Goal: Task Accomplishment & Management: Complete application form

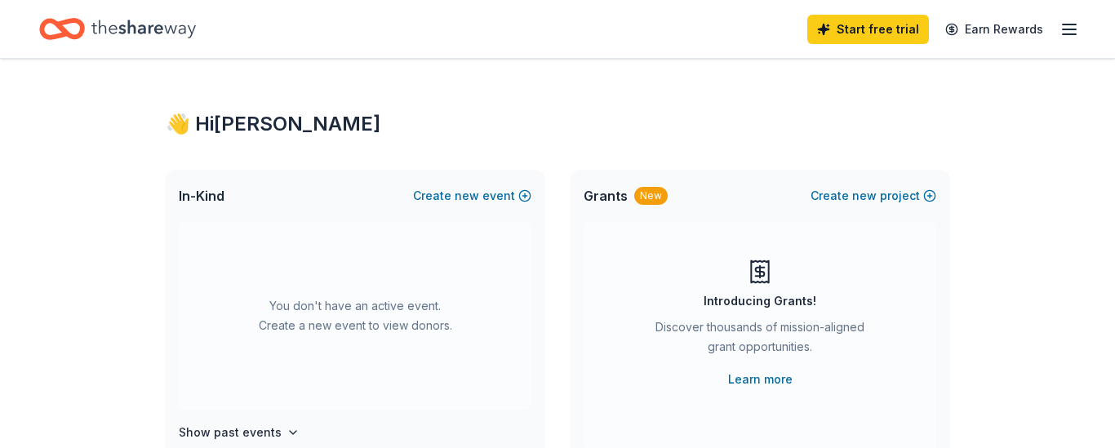
click at [1065, 35] on icon "button" at bounding box center [1069, 30] width 20 height 20
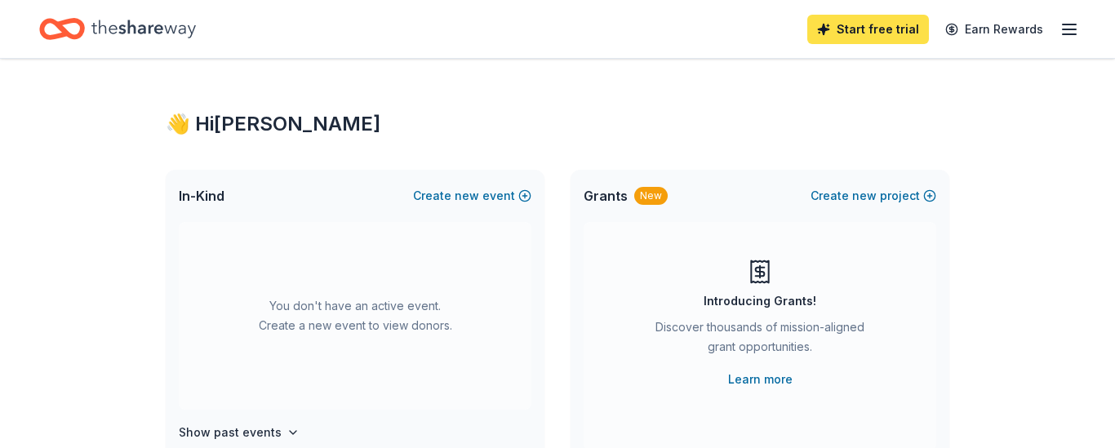
click at [887, 36] on link "Start free trial" at bounding box center [868, 29] width 122 height 29
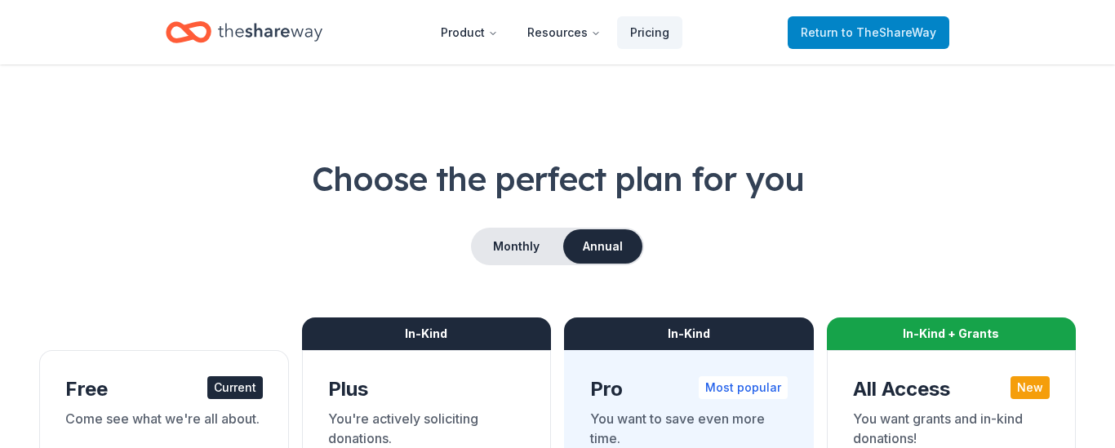
click at [869, 29] on span "to TheShareWay" at bounding box center [888, 32] width 95 height 14
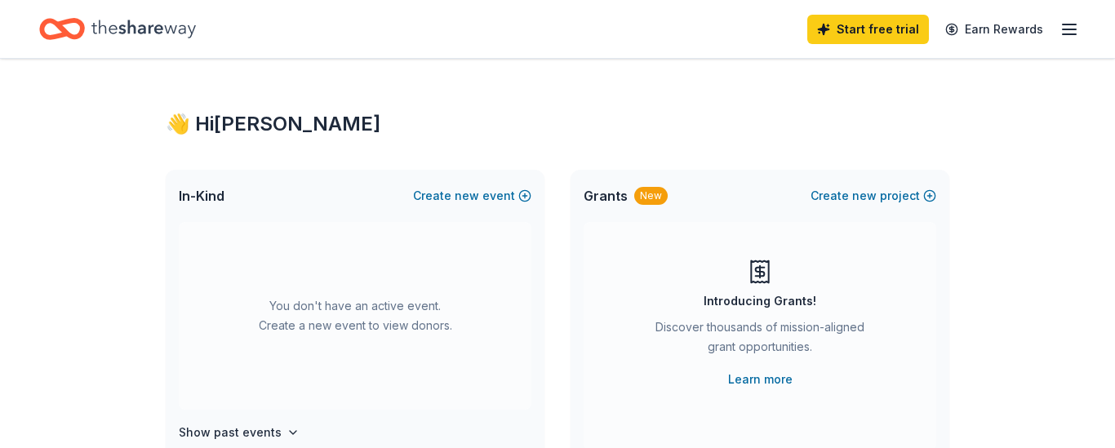
click at [77, 31] on icon "Home" at bounding box center [62, 29] width 46 height 38
click at [273, 437] on h4 "Show past events" at bounding box center [230, 433] width 103 height 20
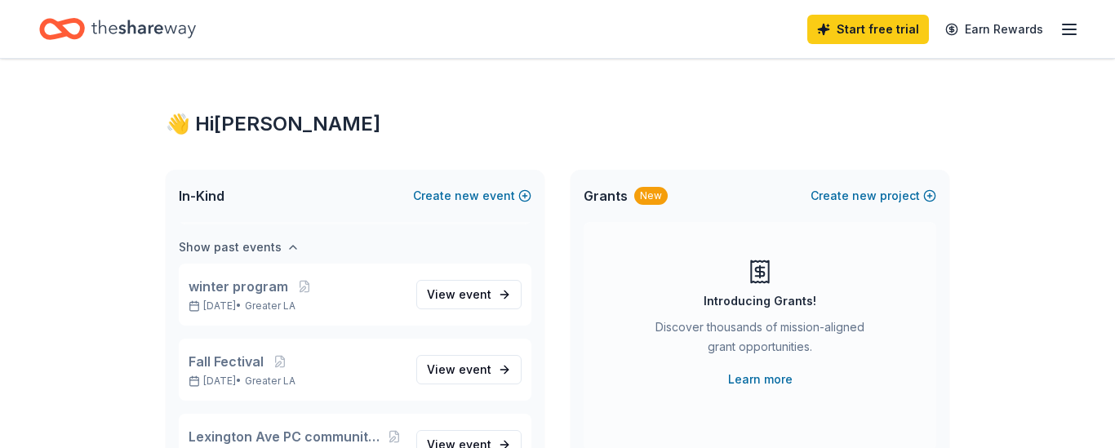
scroll to position [188, 0]
click at [479, 194] on span "new" at bounding box center [467, 196] width 24 height 20
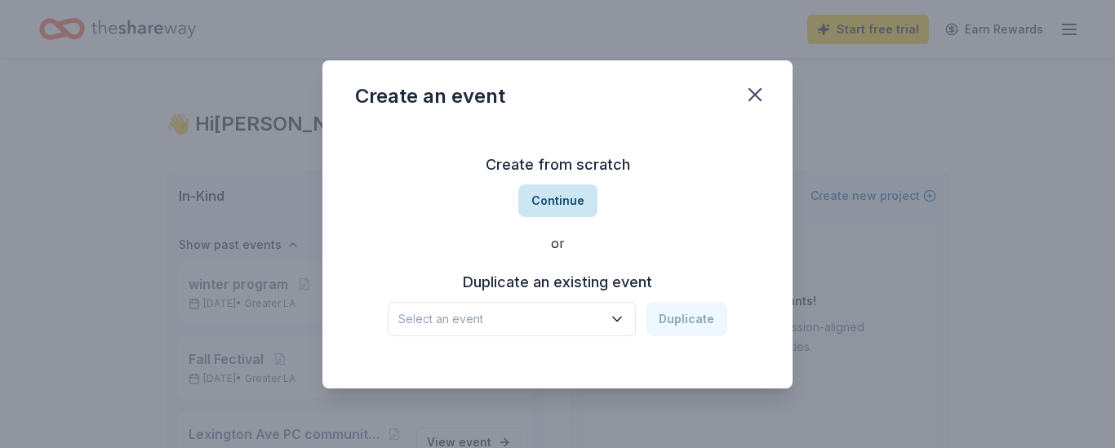
click at [570, 199] on button "Continue" at bounding box center [557, 200] width 79 height 33
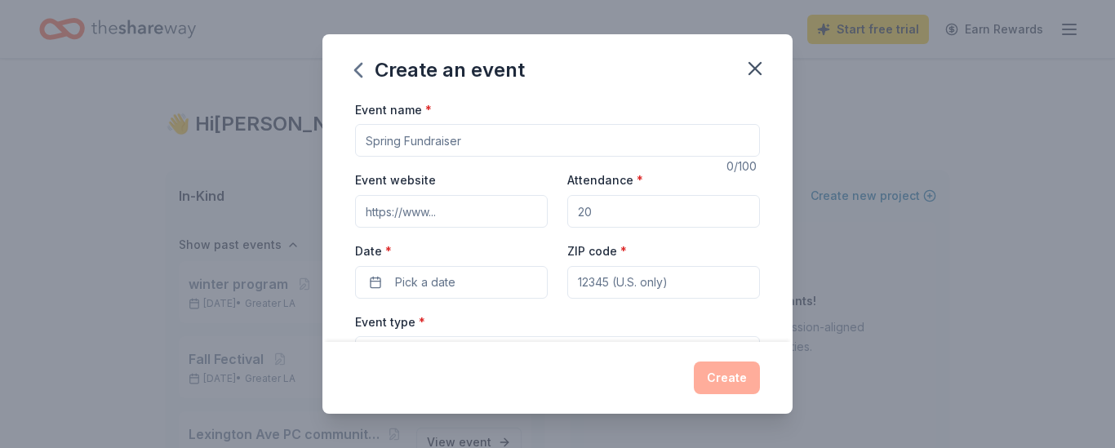
click at [466, 147] on input "Event name *" at bounding box center [557, 140] width 405 height 33
type input "Fall Festival"
click at [484, 220] on input "Event website" at bounding box center [451, 211] width 193 height 33
click at [597, 221] on input "Attendance *" at bounding box center [663, 211] width 193 height 33
click at [601, 210] on input "Attendance *" at bounding box center [663, 211] width 193 height 33
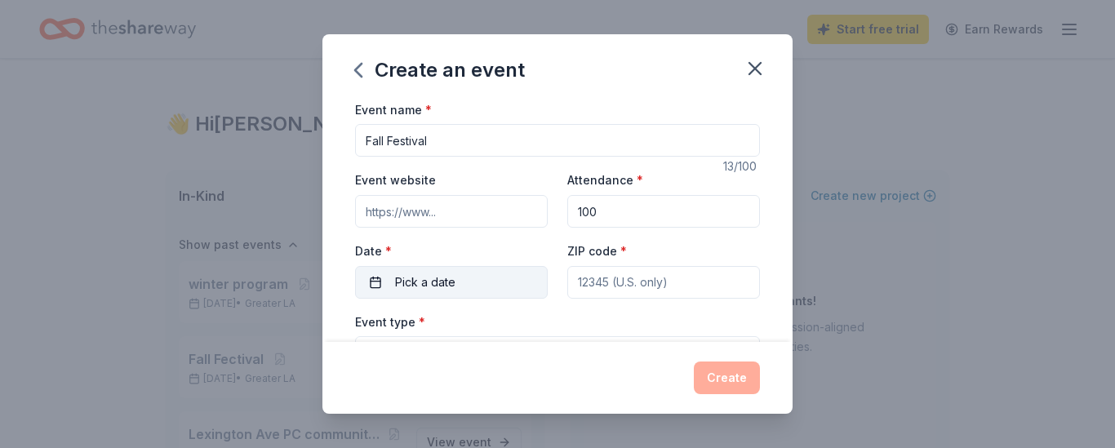
type input "100"
click at [462, 286] on button "Pick a date" at bounding box center [451, 282] width 193 height 33
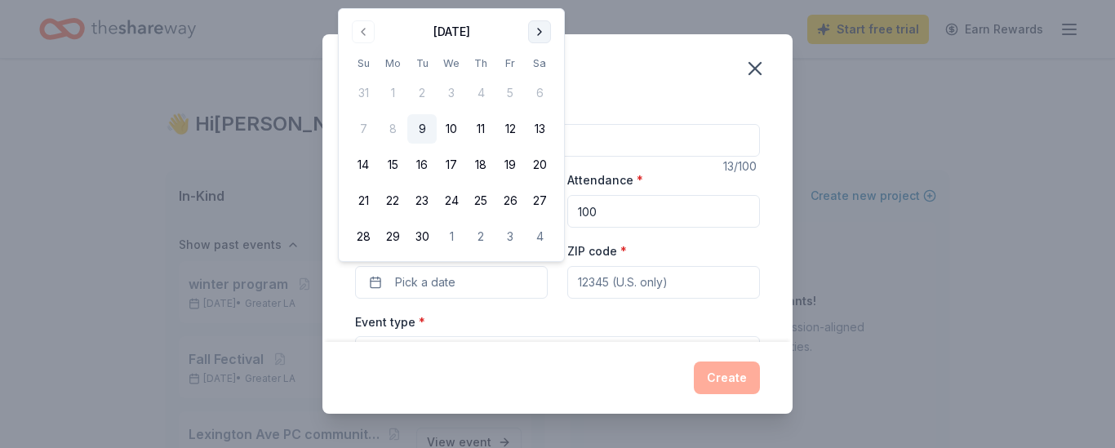
click at [539, 40] on button "Go to next month" at bounding box center [539, 31] width 23 height 23
click at [484, 238] on button "30" at bounding box center [480, 236] width 29 height 29
click at [510, 233] on button "31" at bounding box center [509, 236] width 29 height 29
click at [528, 328] on div "Event type * Select" at bounding box center [557, 342] width 405 height 60
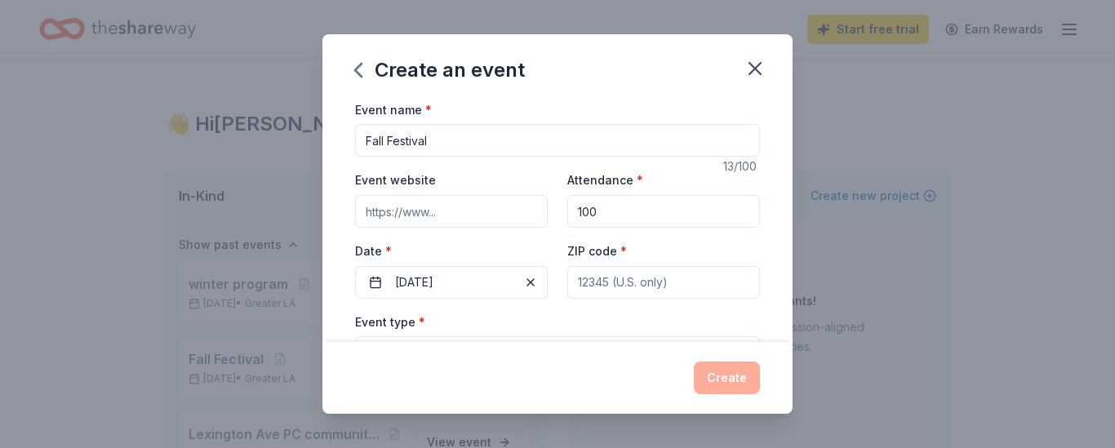
click at [599, 282] on input "ZIP code *" at bounding box center [663, 282] width 193 height 33
type input "90029"
click at [782, 241] on div "Event name * Fall Festival 13 /100 Event website Attendance * 100 Date * [DATE]…" at bounding box center [557, 221] width 470 height 242
click at [768, 304] on div "Event name * Fall Festival 13 /100 Event website Attendance * 100 Date * [DATE]…" at bounding box center [557, 221] width 470 height 242
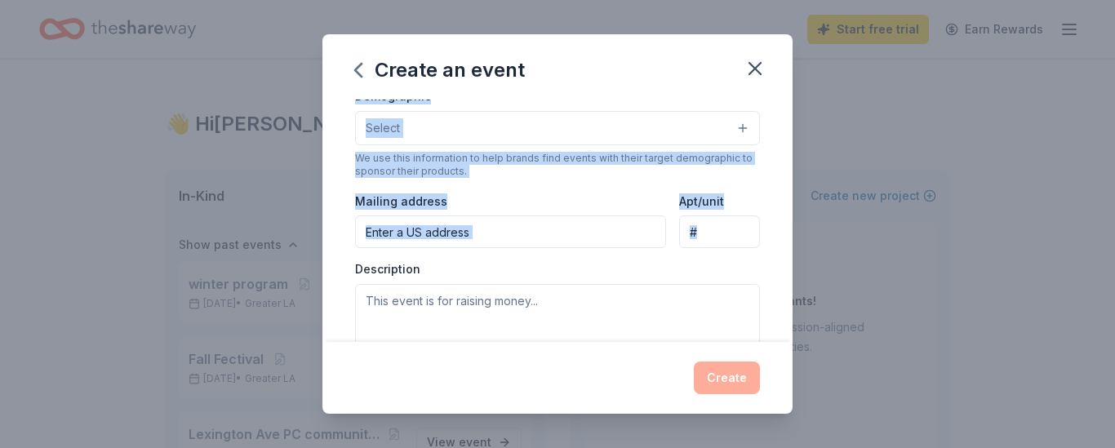
scroll to position [310, 0]
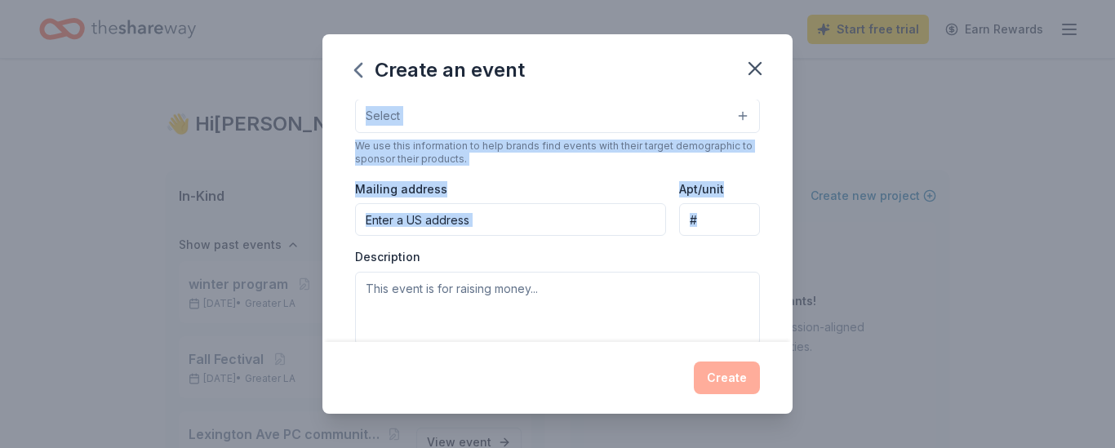
drag, startPoint x: 725, startPoint y: 308, endPoint x: 738, endPoint y: 296, distance: 17.4
click at [731, 299] on div "Event name * Fall Festival 13 /100 Event website Attendance * 100 Date * [DATE]…" at bounding box center [557, 166] width 405 height 754
click at [688, 115] on button "Select" at bounding box center [557, 116] width 405 height 34
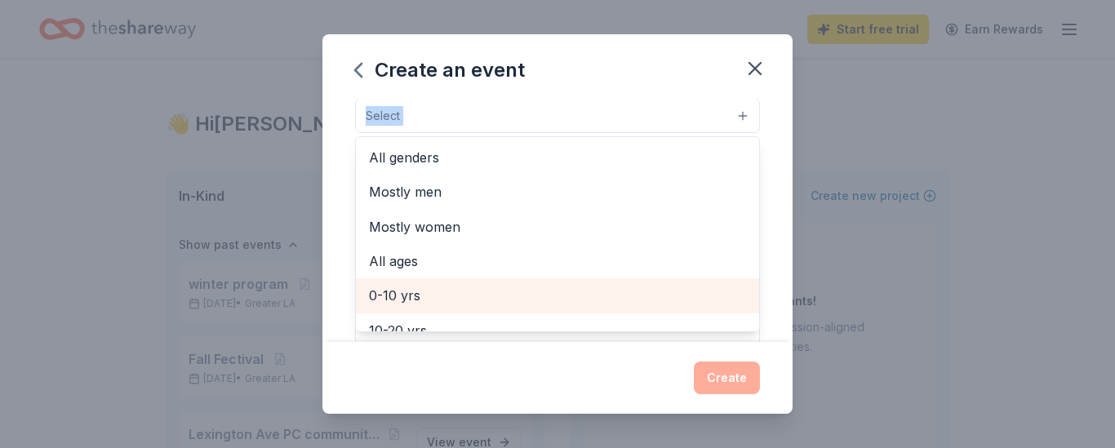
click at [518, 289] on span "0-10 yrs" at bounding box center [557, 295] width 377 height 21
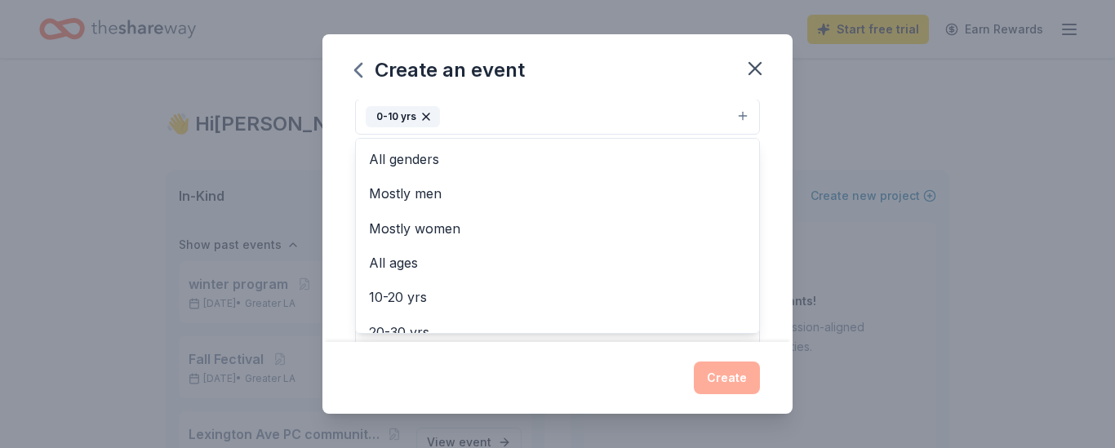
click at [783, 191] on div "Event name * Fall Festival 13 /100 Event website Attendance * 100 Date * [DATE]…" at bounding box center [557, 221] width 470 height 242
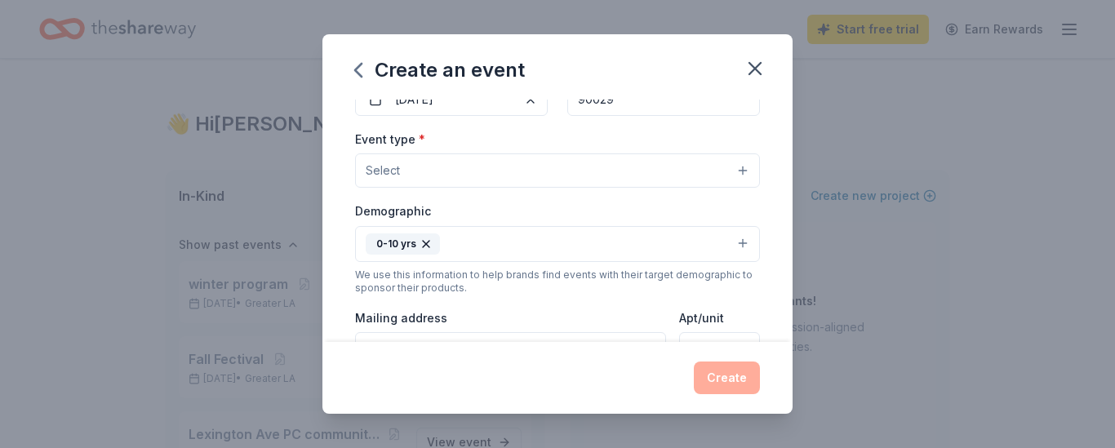
scroll to position [175, 0]
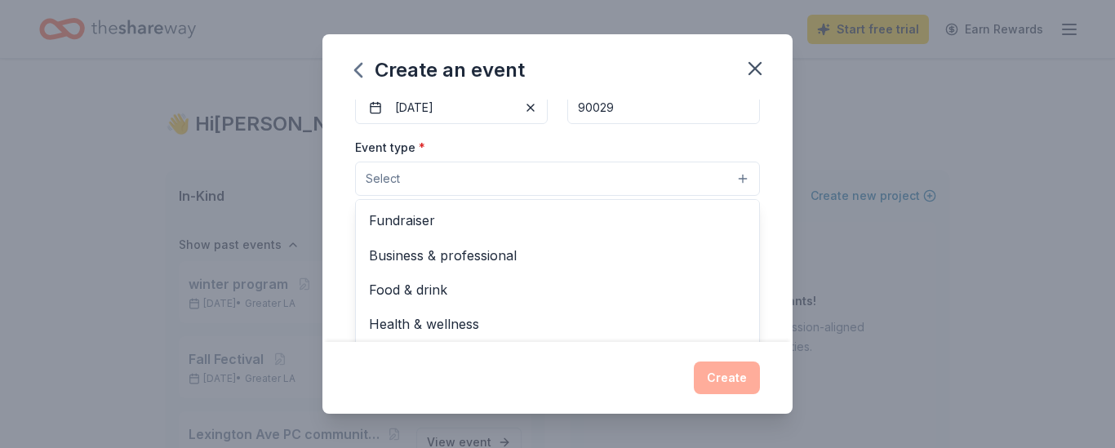
click at [699, 188] on button "Select" at bounding box center [557, 179] width 405 height 34
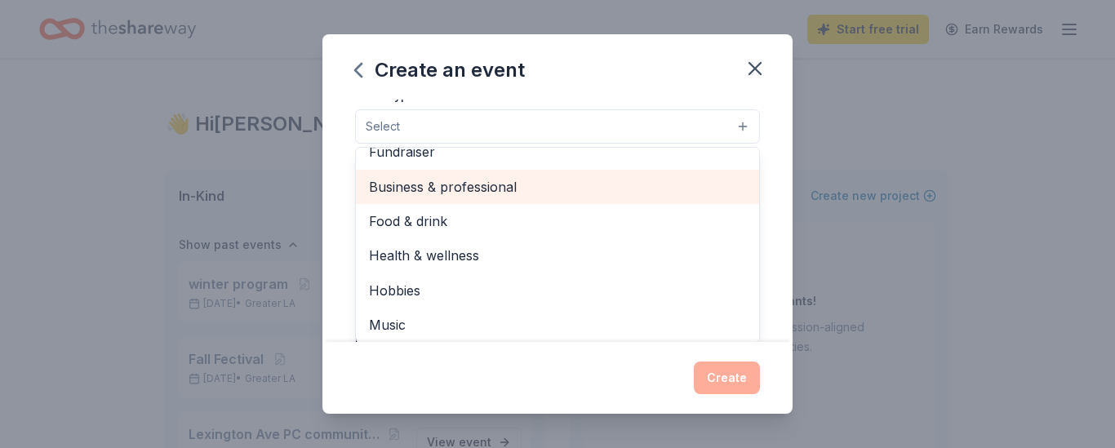
scroll to position [3, 0]
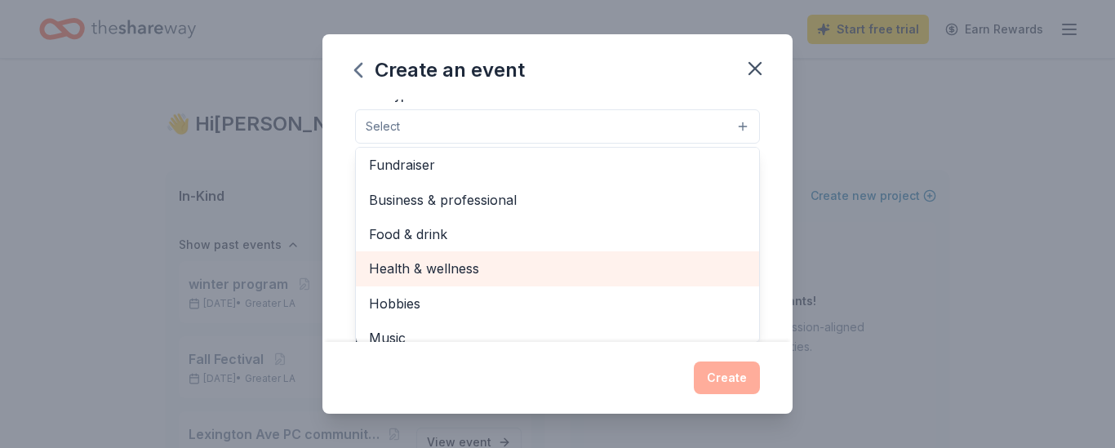
click at [584, 264] on span "Health & wellness" at bounding box center [557, 268] width 377 height 21
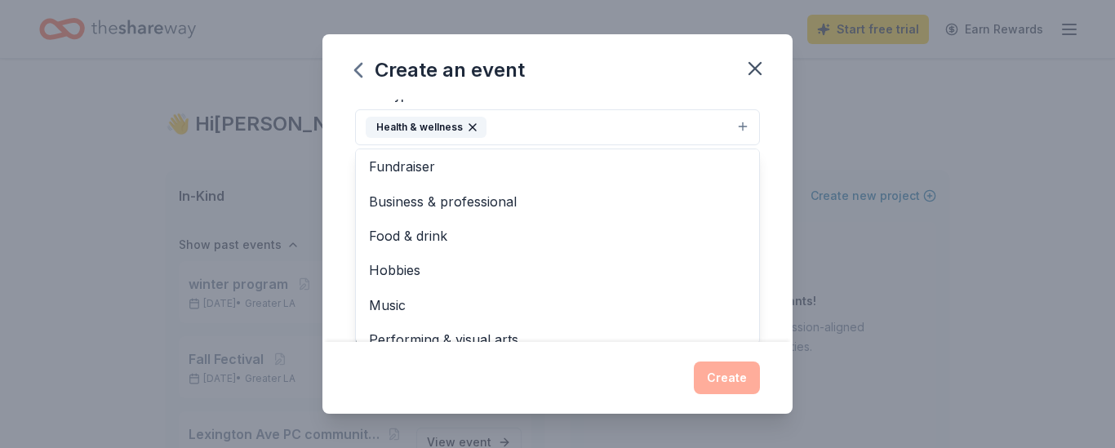
click at [752, 67] on div "Create an event Event name * Fall Festival 13 /100 Event website Attendance * 1…" at bounding box center [557, 223] width 470 height 379
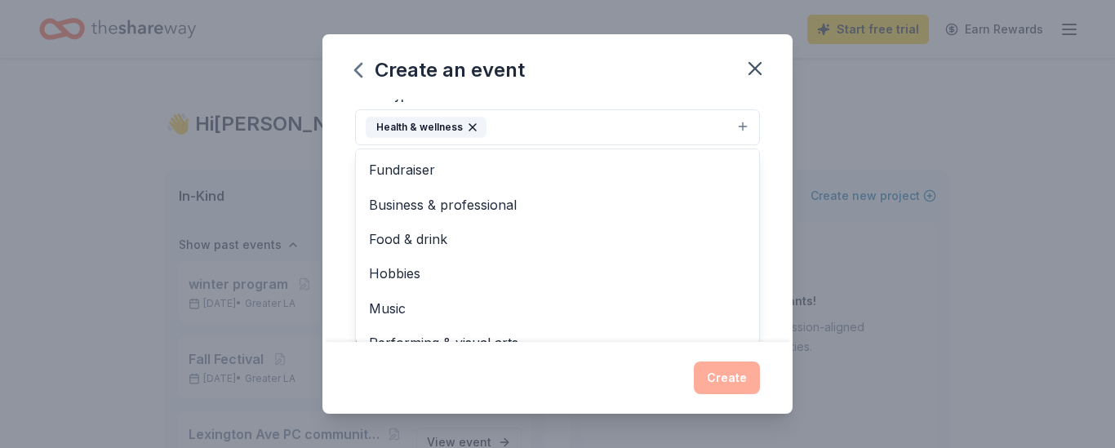
click at [788, 202] on div "Event name * Fall Festival 13 /100 Event website Attendance * 100 Date * [DATE]…" at bounding box center [557, 221] width 470 height 242
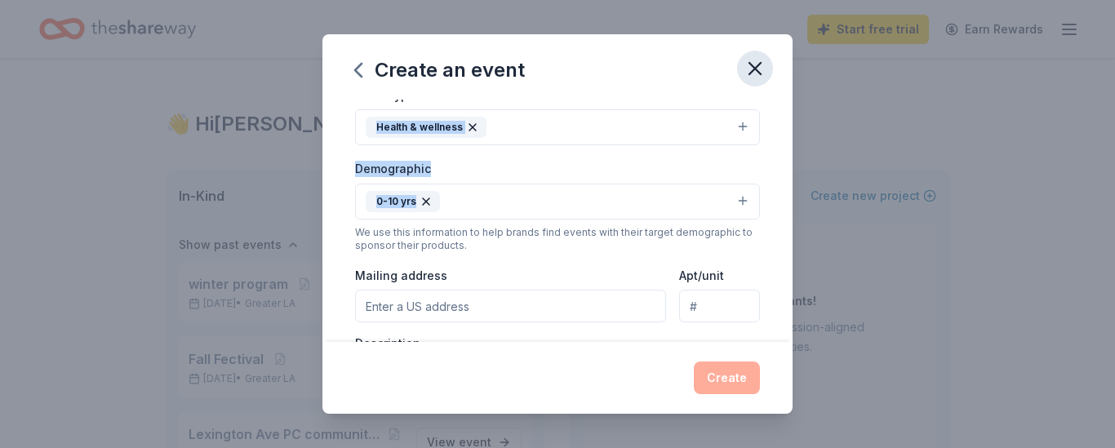
scroll to position [0, 0]
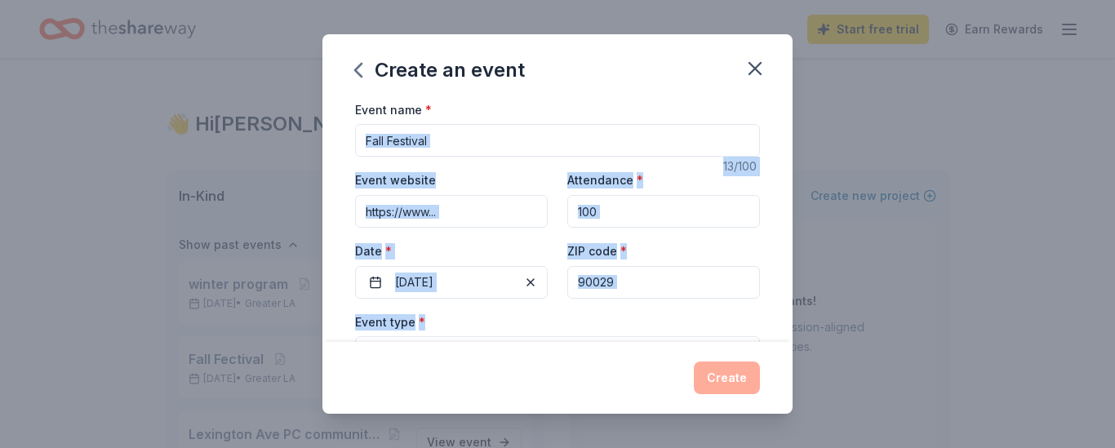
drag, startPoint x: 784, startPoint y: 208, endPoint x: 759, endPoint y: 104, distance: 106.7
click at [760, 104] on div "Event name * Fall Festival 13 /100 Event website Attendance * 100 Date * [DATE]…" at bounding box center [557, 221] width 470 height 242
click at [588, 136] on input "Fall Festival" at bounding box center [557, 140] width 405 height 33
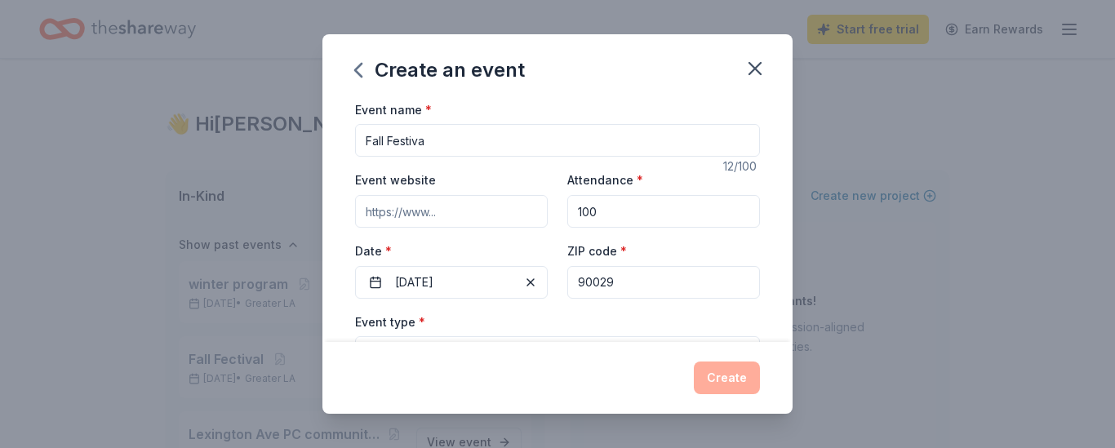
type input "Fall Festival"
drag, startPoint x: 786, startPoint y: 178, endPoint x: 790, endPoint y: 205, distance: 27.2
click at [790, 205] on div "Event name * Fall Festival 13 /100 Event website Attendance * 100 Date * [DATE]…" at bounding box center [557, 221] width 470 height 242
click at [784, 193] on div "Event name * Fall Festival 13 /100 Event website Attendance * 100 Date * [DATE]…" at bounding box center [557, 221] width 470 height 242
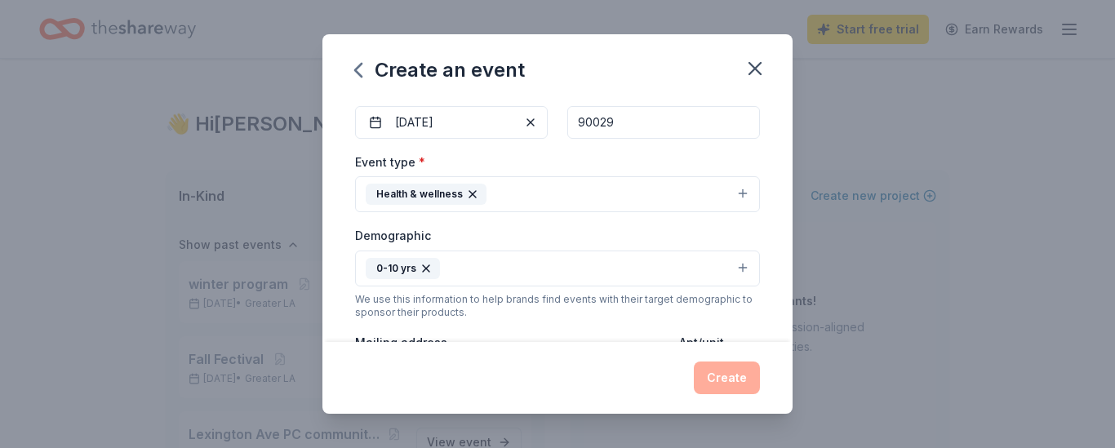
scroll to position [109, 0]
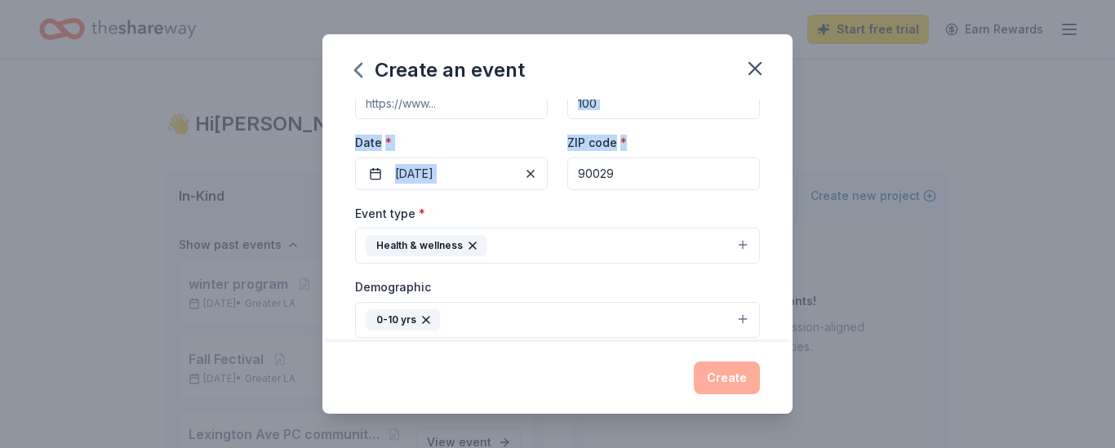
drag, startPoint x: 784, startPoint y: 193, endPoint x: 769, endPoint y: 154, distance: 41.4
click at [769, 156] on div "Event name * Fall Festival 13 /100 Event website Attendance * 100 Date * [DATE]…" at bounding box center [557, 221] width 470 height 242
click at [658, 246] on button "Health & wellness" at bounding box center [557, 246] width 405 height 36
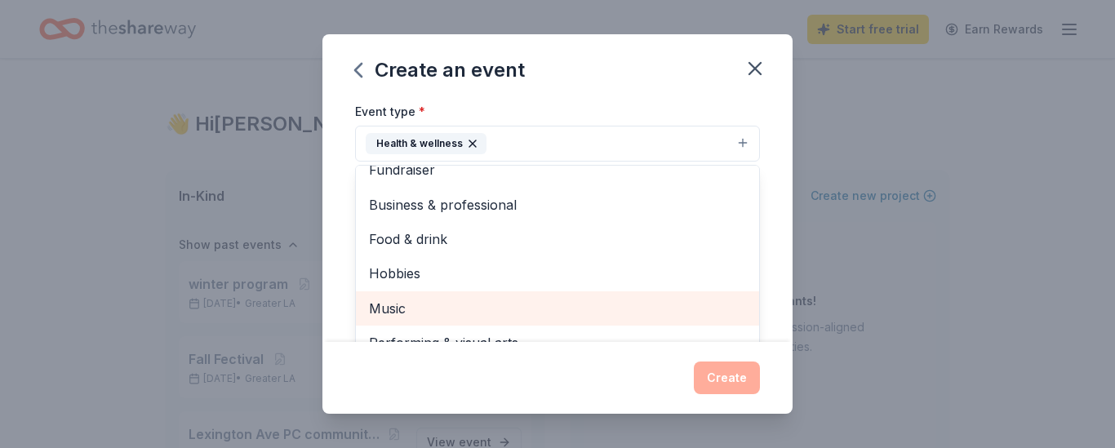
scroll to position [229, 0]
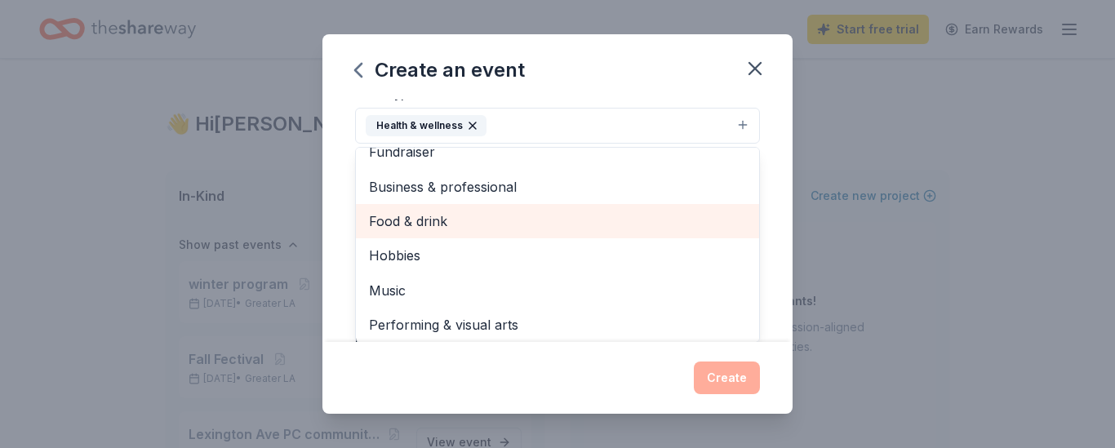
click at [583, 224] on span "Food & drink" at bounding box center [557, 221] width 377 height 21
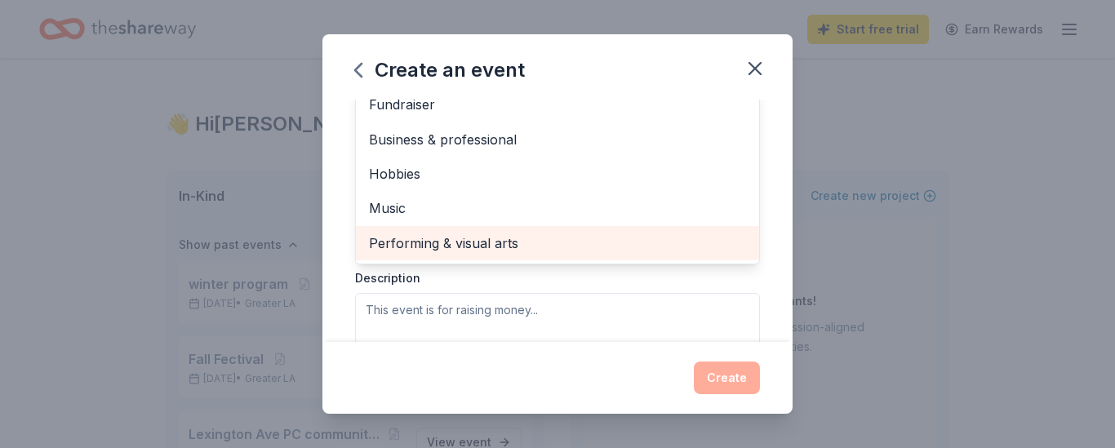
scroll to position [294, 0]
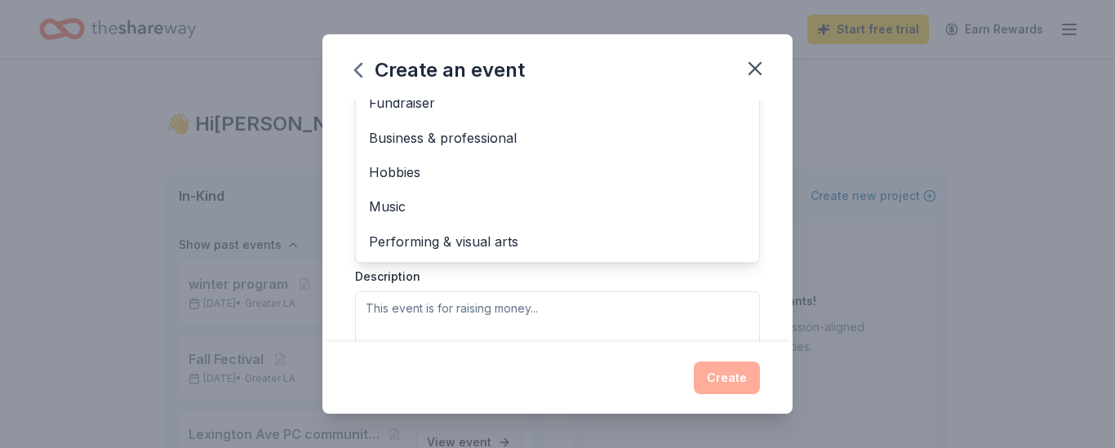
click at [795, 206] on div "Create an event Event name * Fall Festival 13 /100 Event website Attendance * 1…" at bounding box center [557, 224] width 1115 height 448
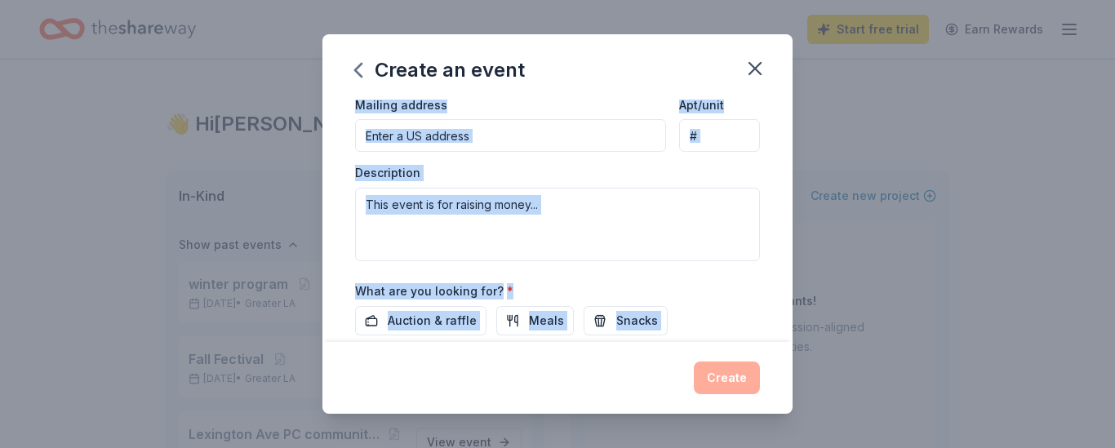
scroll to position [541, 0]
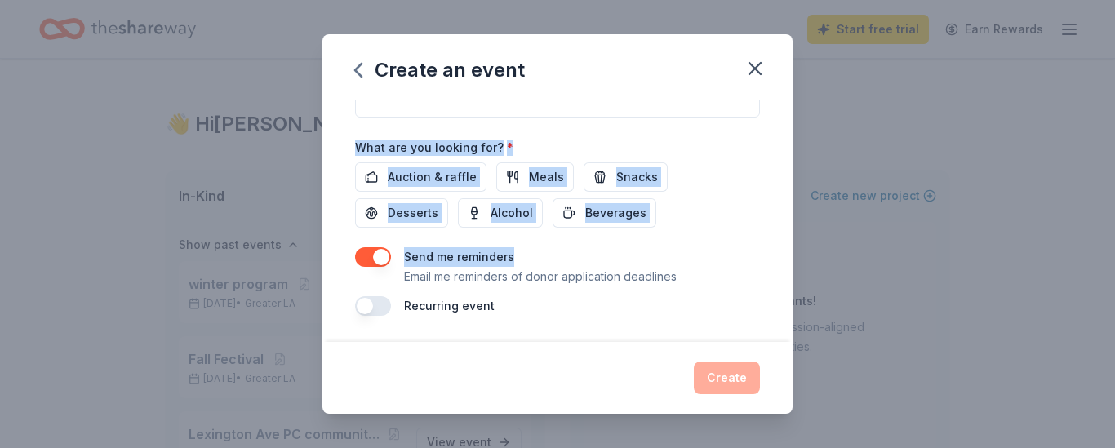
drag, startPoint x: 780, startPoint y: 233, endPoint x: 792, endPoint y: 260, distance: 29.6
click at [792, 260] on div "Create an event Event name * Fall Festival 13 /100 Event website Attendance * 1…" at bounding box center [557, 224] width 1115 height 448
click at [450, 178] on span "Auction & raffle" at bounding box center [432, 177] width 89 height 20
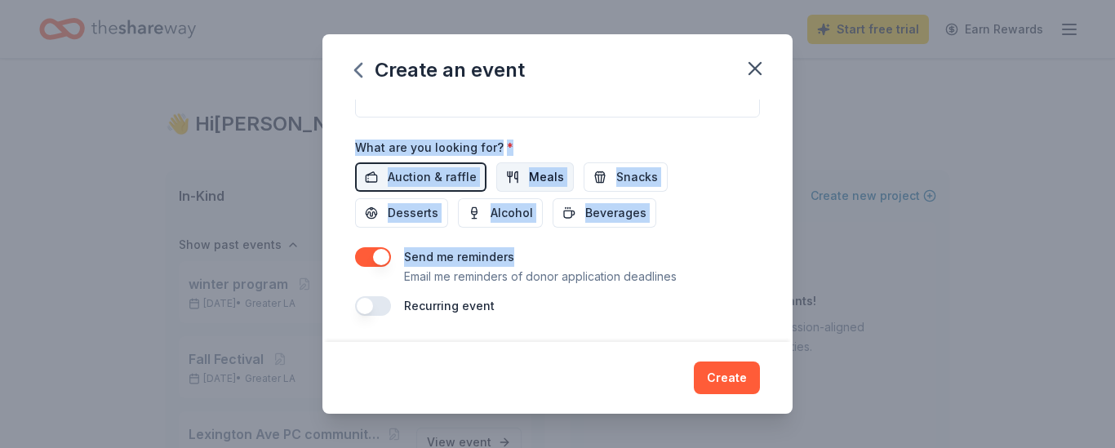
click at [551, 177] on span "Meals" at bounding box center [546, 177] width 35 height 20
click at [630, 177] on span "Snacks" at bounding box center [637, 177] width 42 height 20
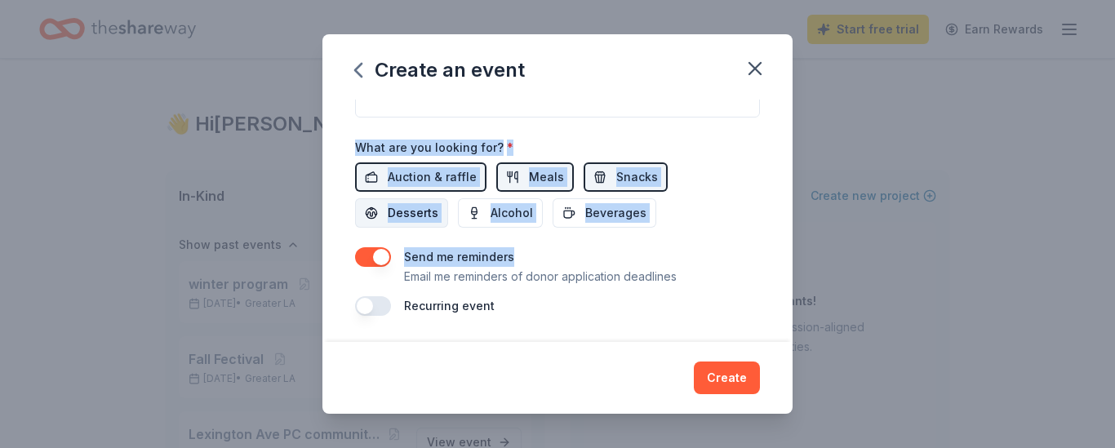
click at [438, 203] on span "Desserts" at bounding box center [413, 213] width 51 height 20
click at [717, 377] on button "Create" at bounding box center [727, 378] width 66 height 33
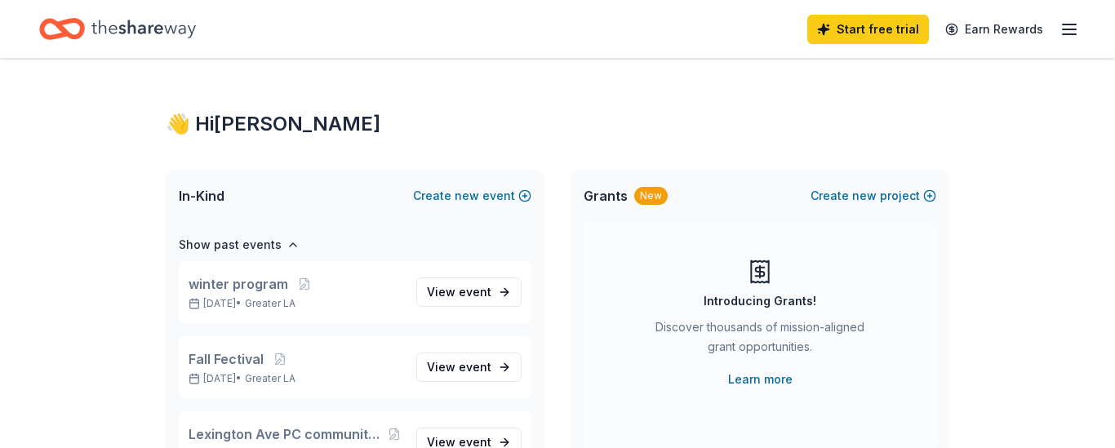
scroll to position [62, 0]
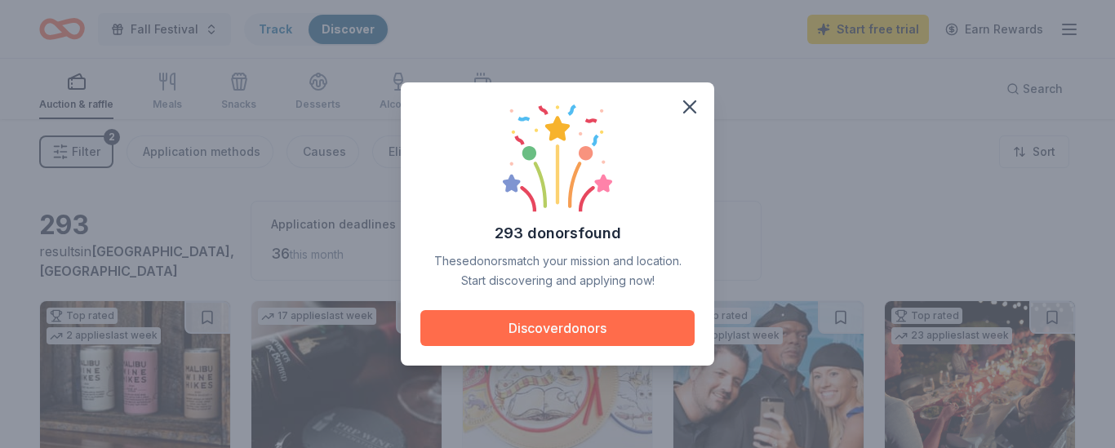
click at [578, 332] on button "Discover donors" at bounding box center [557, 328] width 274 height 36
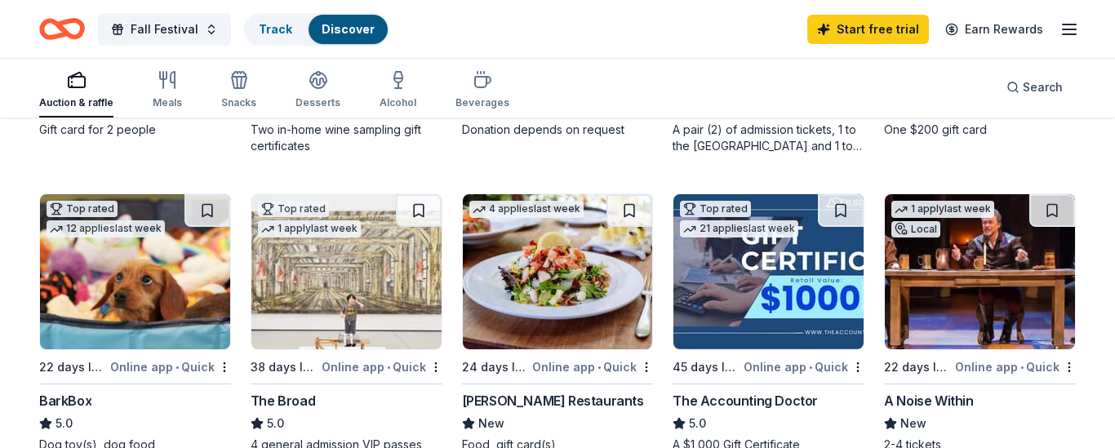
scroll to position [424, 0]
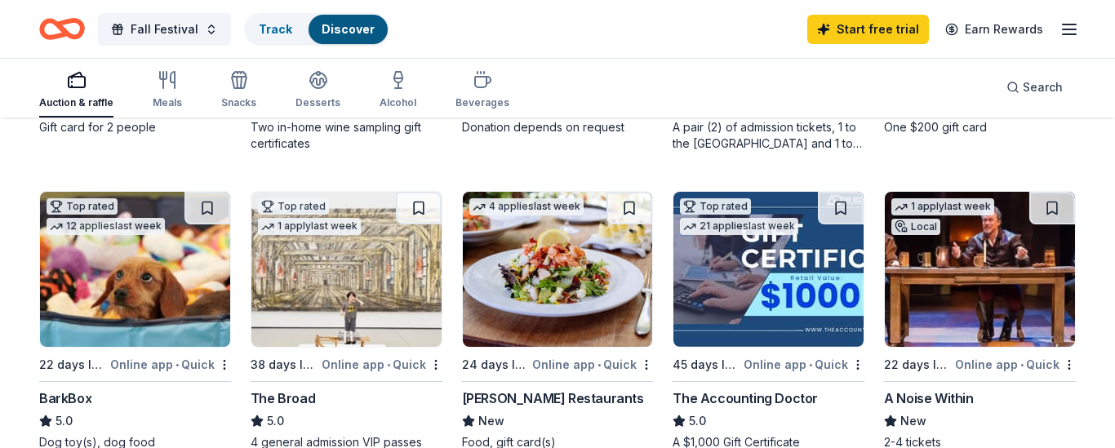
click at [399, 308] on img at bounding box center [346, 269] width 190 height 155
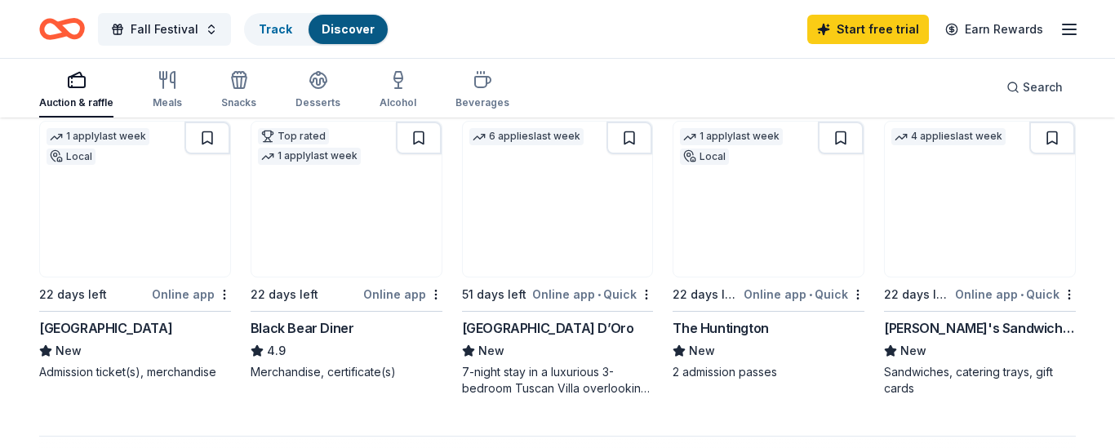
scroll to position [1143, 0]
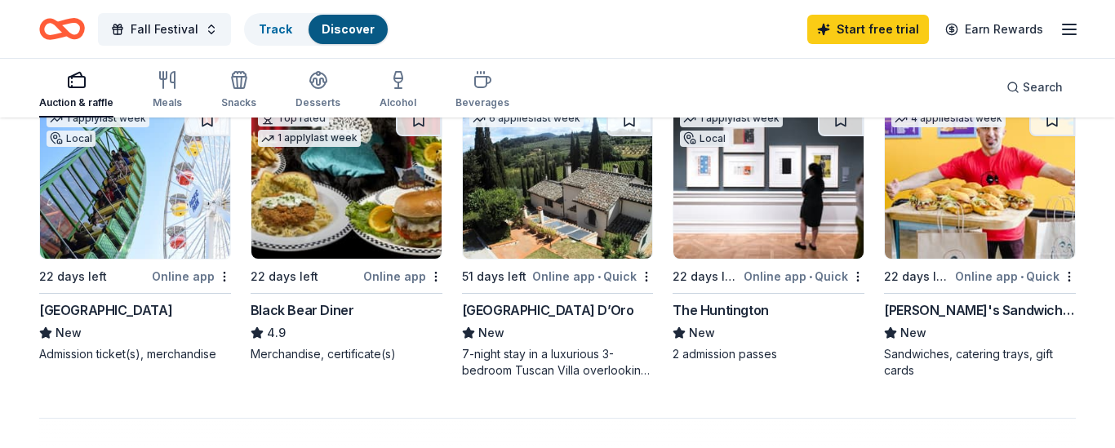
click at [112, 260] on div "1 apply last week Local 22 days left Online app [GEOGRAPHIC_DATA] New Admission…" at bounding box center [135, 233] width 192 height 260
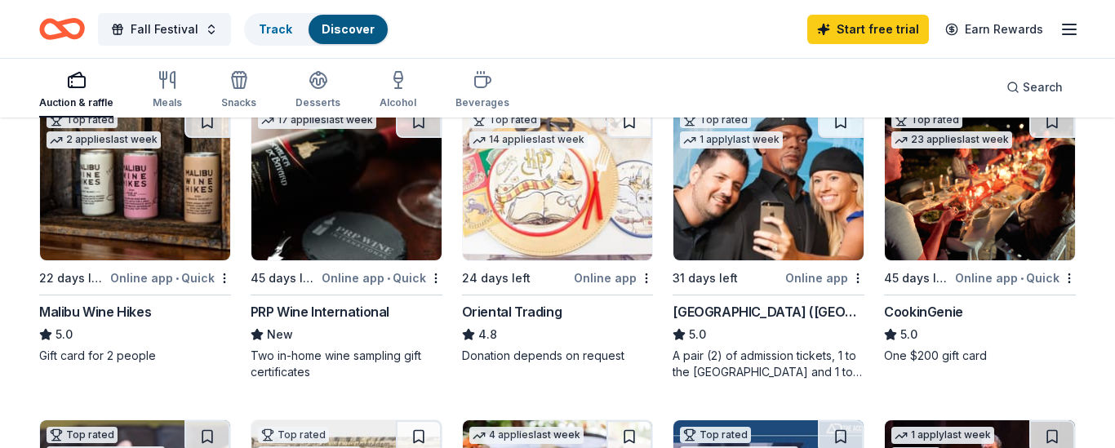
scroll to position [200, 0]
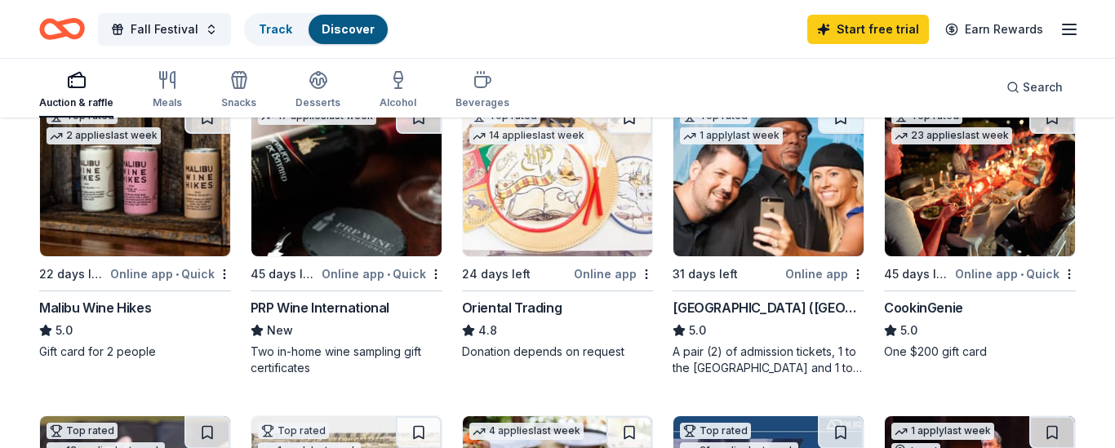
click at [730, 222] on img at bounding box center [768, 178] width 190 height 155
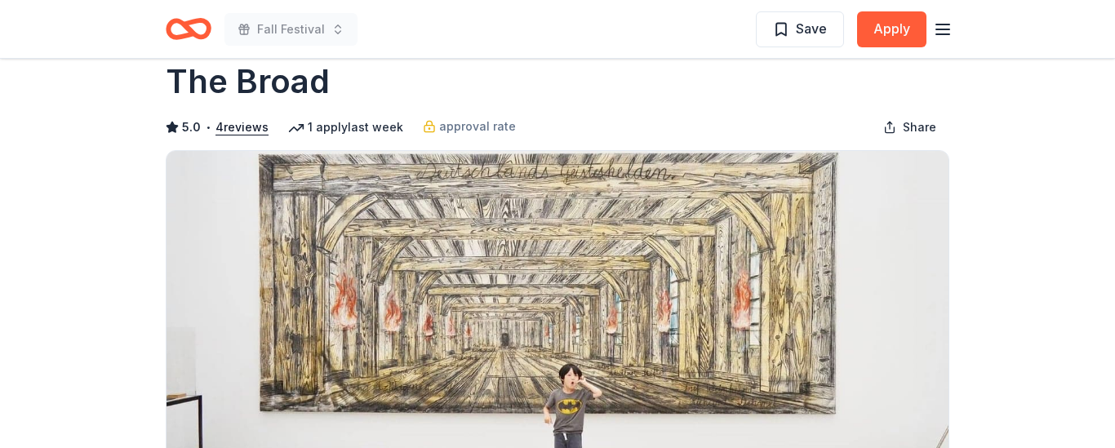
scroll to position [65, 0]
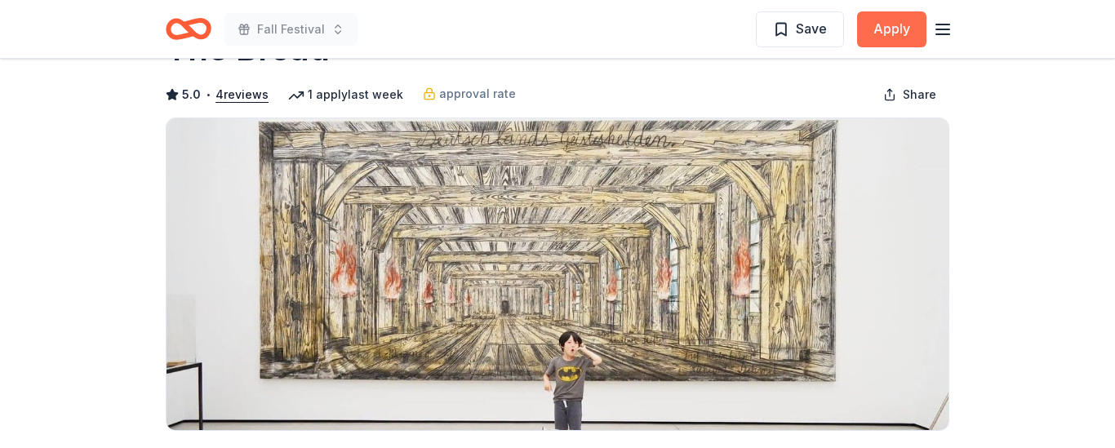
click at [890, 28] on button "Apply" at bounding box center [891, 29] width 69 height 36
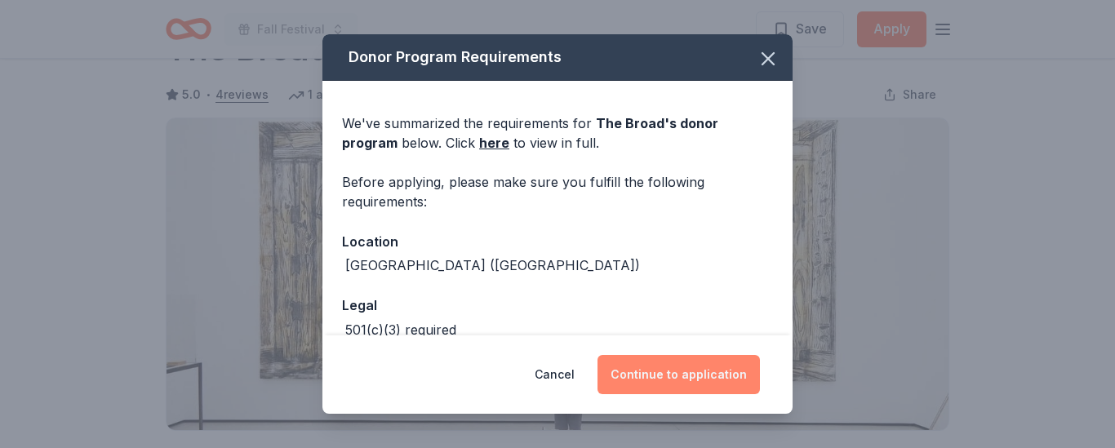
click at [665, 378] on button "Continue to application" at bounding box center [678, 374] width 162 height 39
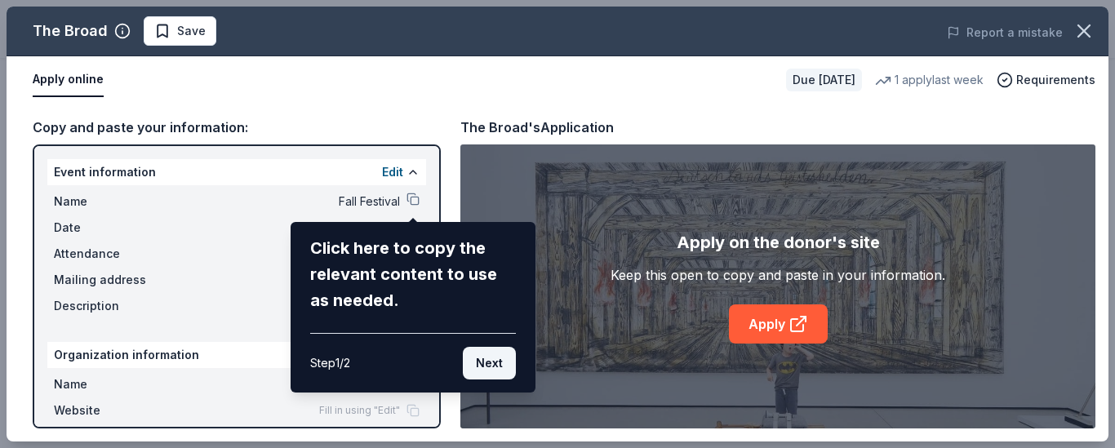
click at [490, 374] on button "Next" at bounding box center [489, 363] width 53 height 33
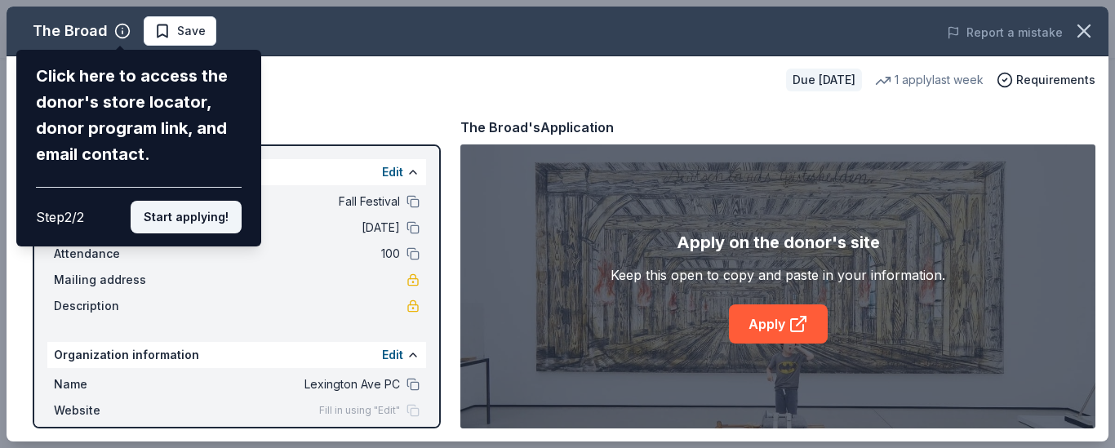
click at [171, 211] on button "Start applying!" at bounding box center [186, 217] width 111 height 33
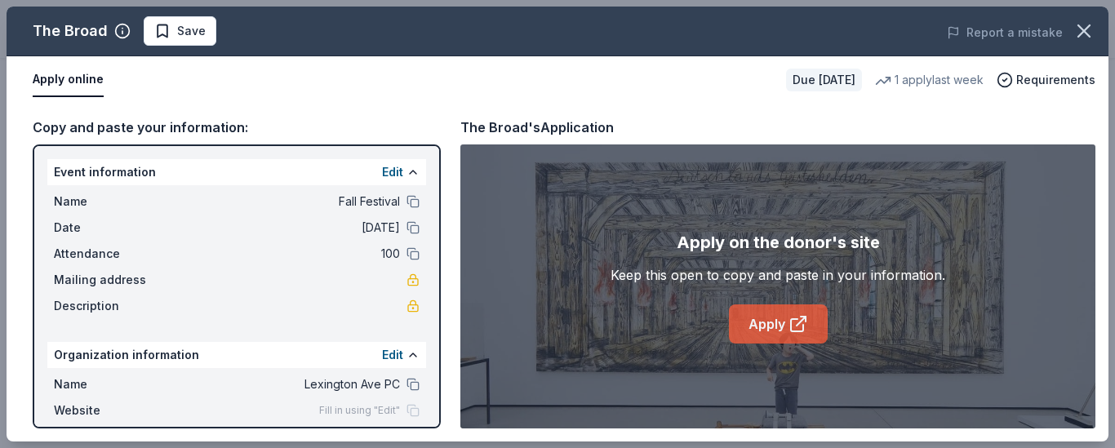
click at [759, 329] on link "Apply" at bounding box center [778, 323] width 99 height 39
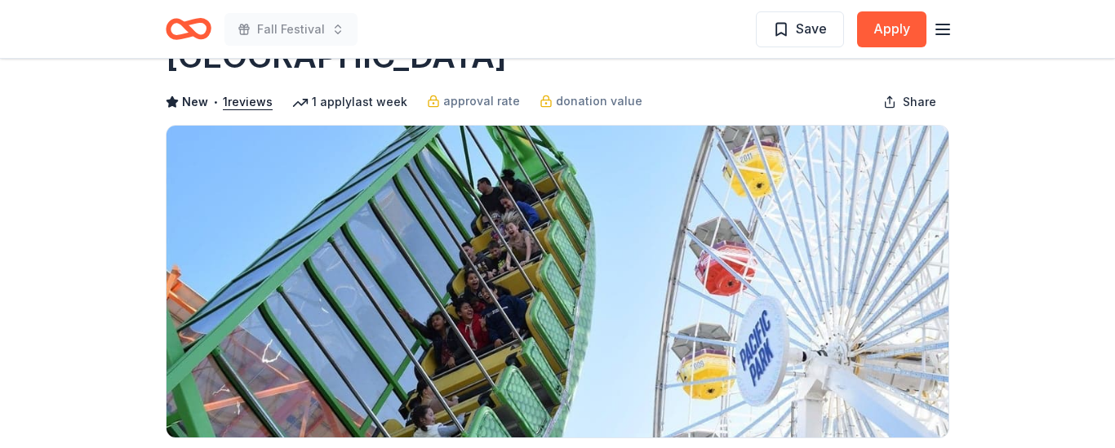
scroll to position [65, 0]
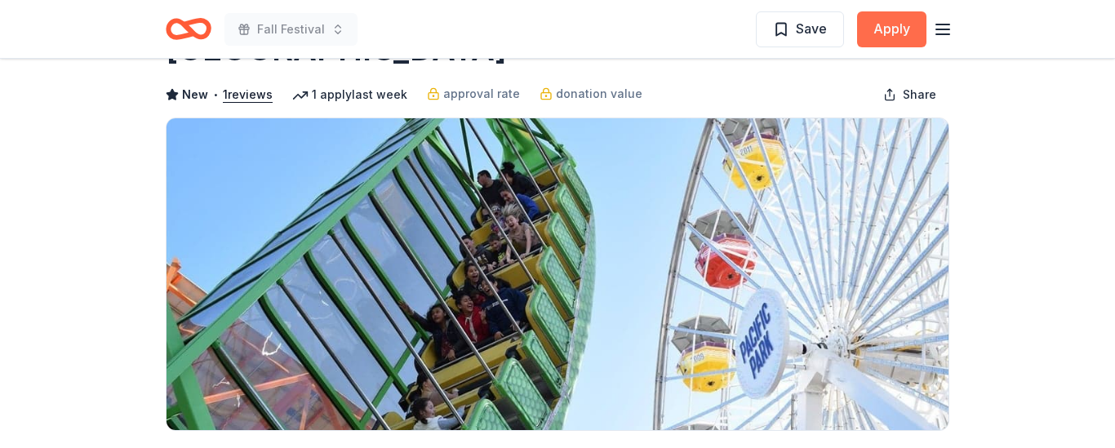
click at [874, 36] on button "Apply" at bounding box center [891, 29] width 69 height 36
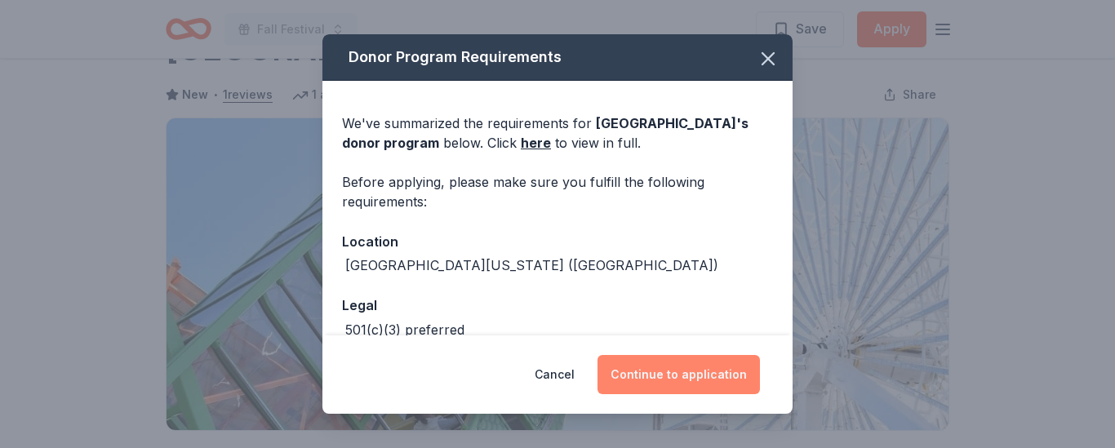
click at [687, 369] on button "Continue to application" at bounding box center [678, 374] width 162 height 39
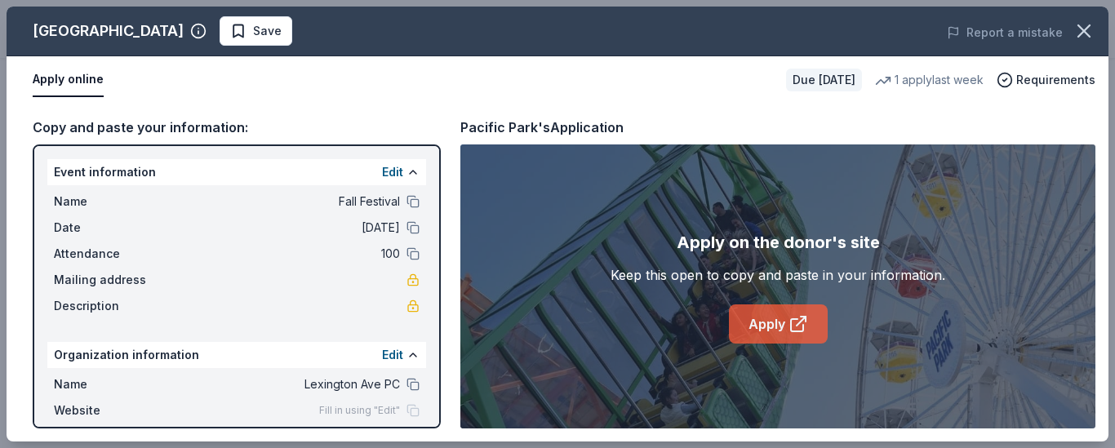
click at [767, 320] on link "Apply" at bounding box center [778, 323] width 99 height 39
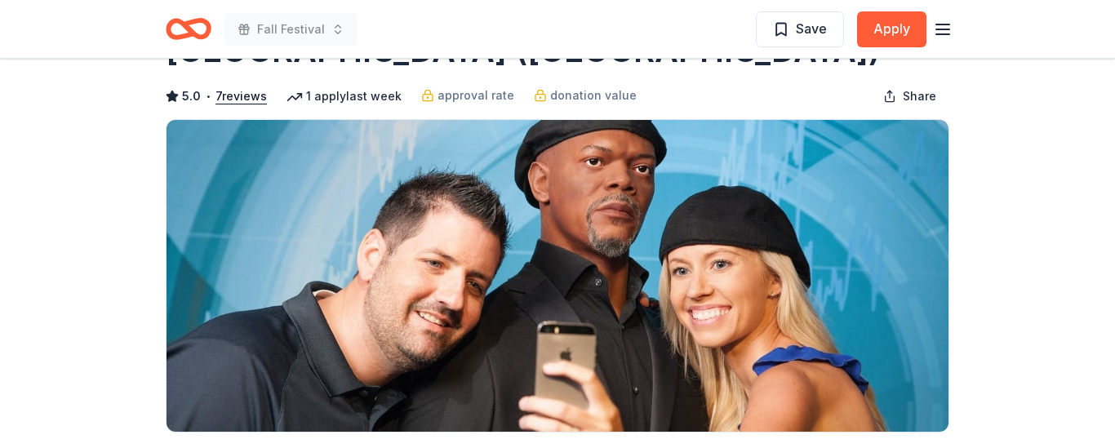
scroll to position [65, 0]
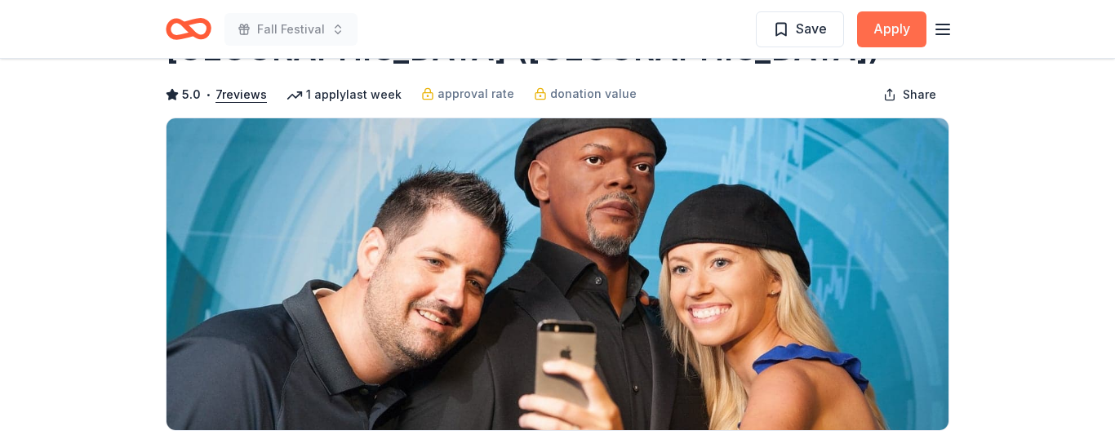
click at [886, 33] on button "Apply" at bounding box center [891, 29] width 69 height 36
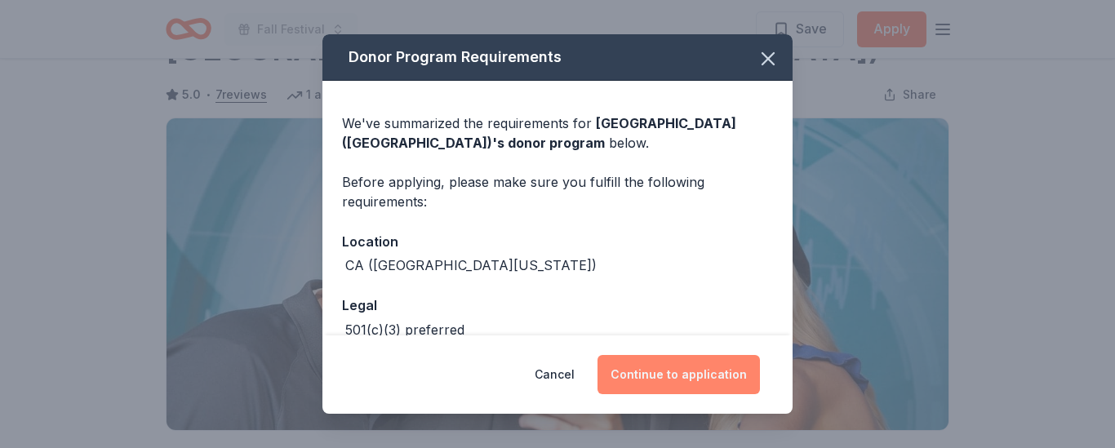
click at [670, 378] on button "Continue to application" at bounding box center [678, 374] width 162 height 39
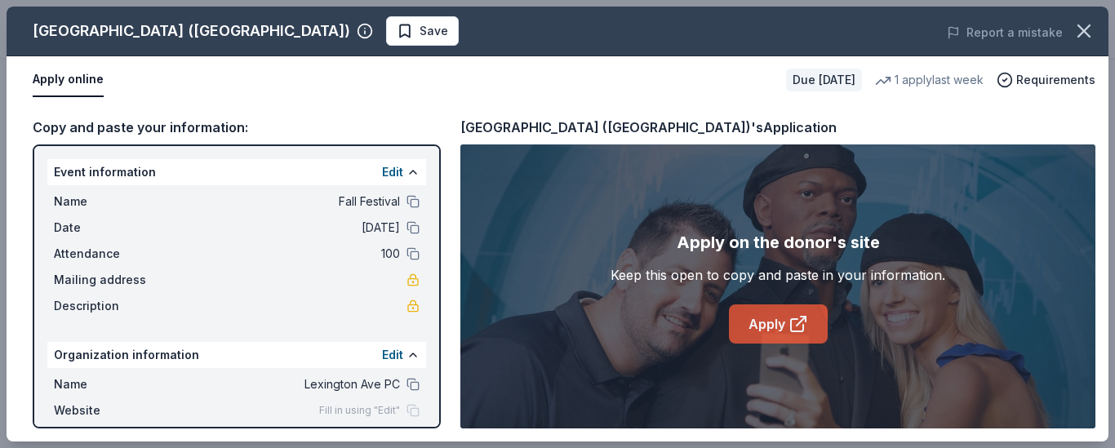
click at [777, 329] on link "Apply" at bounding box center [778, 323] width 99 height 39
